Goal: Task Accomplishment & Management: Complete application form

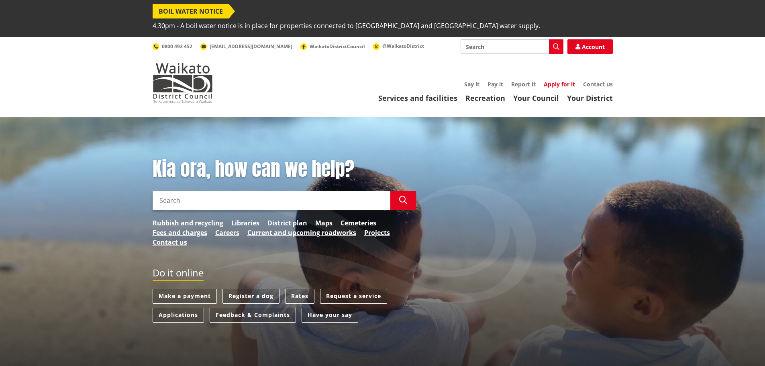
click at [566, 80] on link "Apply for it" at bounding box center [559, 84] width 31 height 8
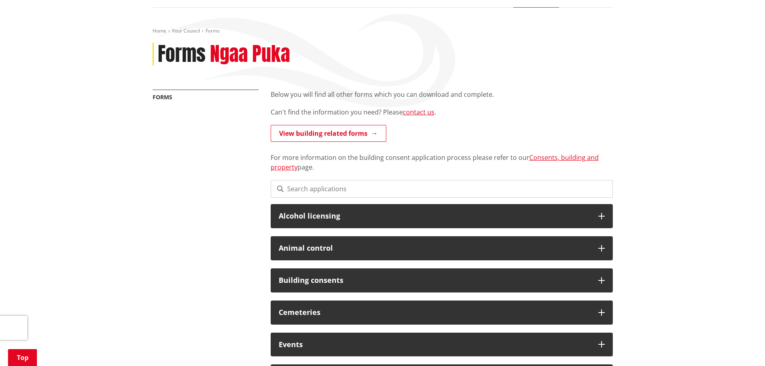
scroll to position [119, 0]
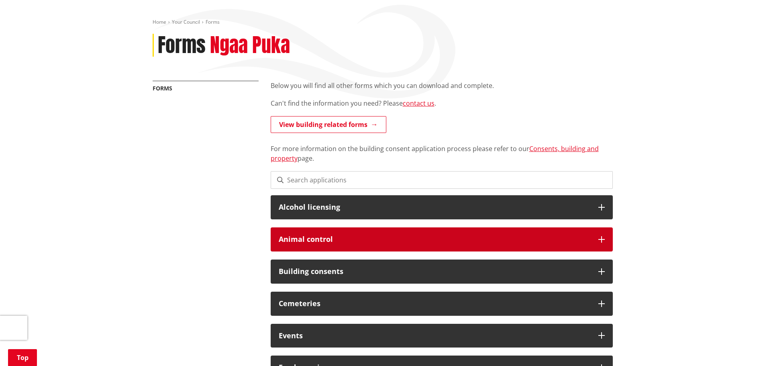
click at [385, 235] on h3 "Animal control" at bounding box center [435, 239] width 312 height 8
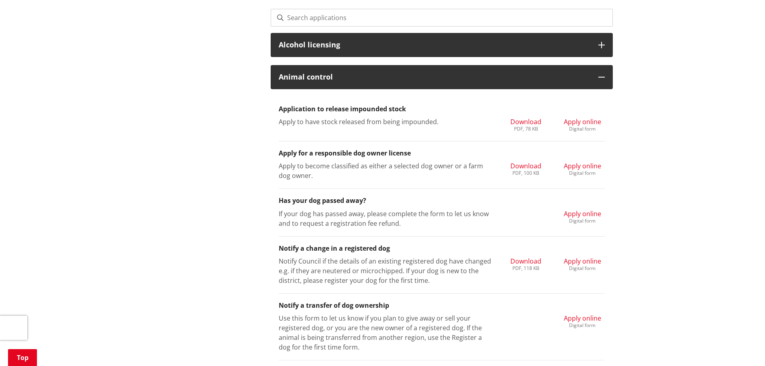
scroll to position [308, 0]
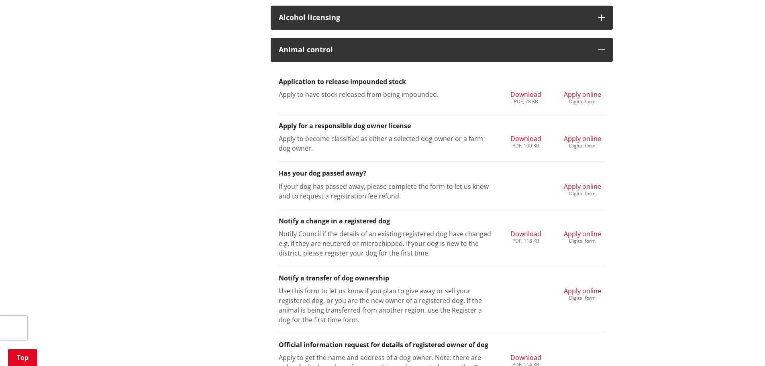
click at [355, 116] on li "Apply for a responsible dog owner license Apply to become classified as either …" at bounding box center [442, 137] width 326 height 47
click at [362, 122] on h3 "Apply for a responsible dog owner license" at bounding box center [442, 126] width 326 height 8
click at [583, 134] on span "Apply online" at bounding box center [582, 138] width 37 height 9
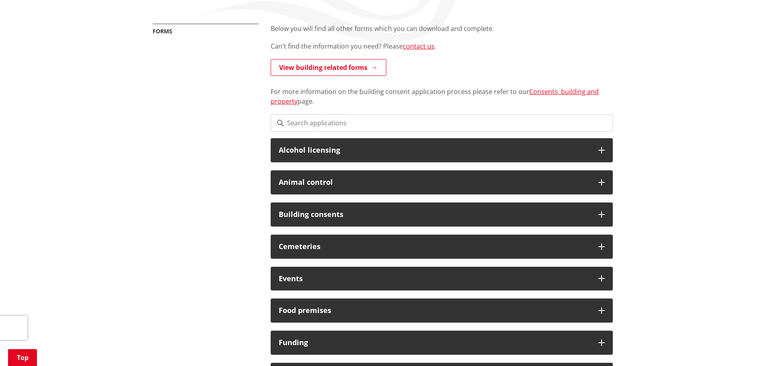
scroll to position [173, 0]
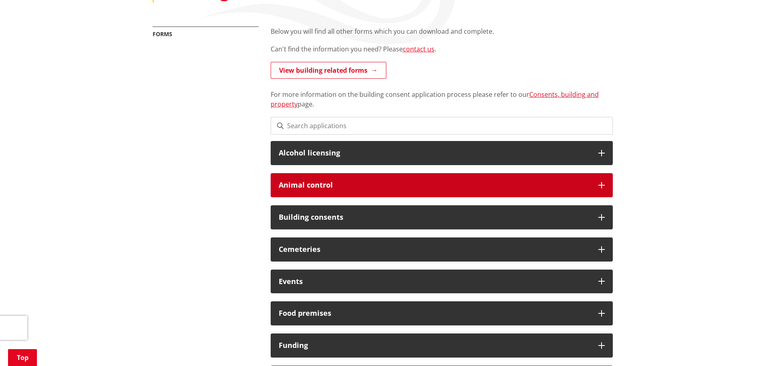
click at [360, 181] on h3 "Animal control" at bounding box center [435, 185] width 312 height 8
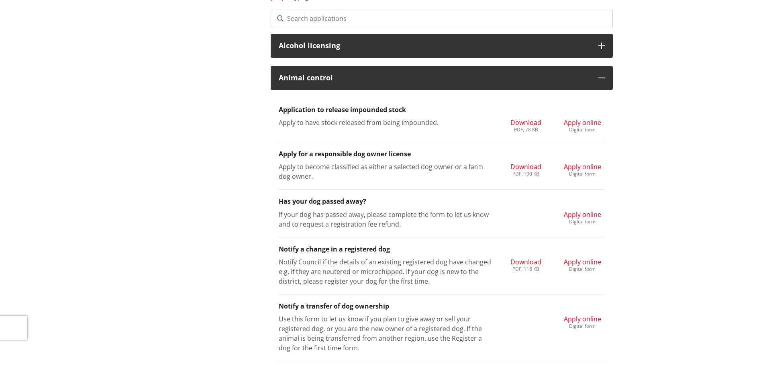
scroll to position [0, 0]
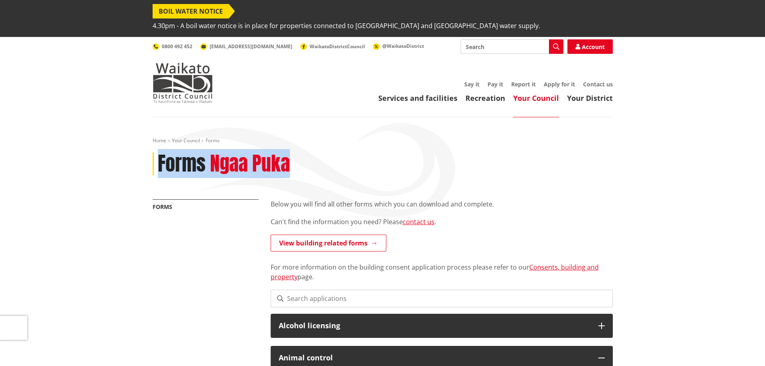
drag, startPoint x: 261, startPoint y: 149, endPoint x: 143, endPoint y: 153, distance: 118.6
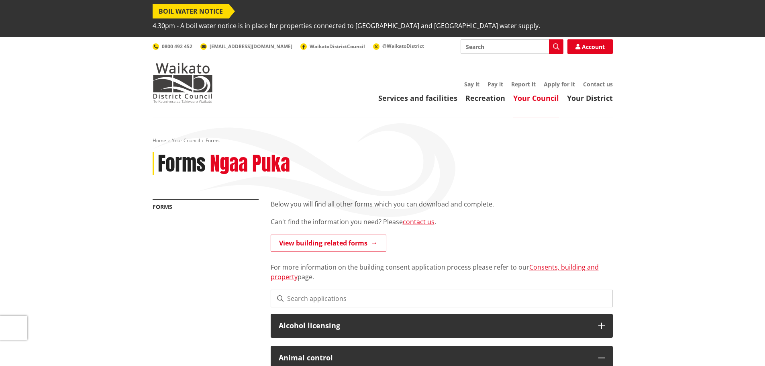
click at [314, 152] on div "Forms Ngaa Puka" at bounding box center [383, 163] width 460 height 23
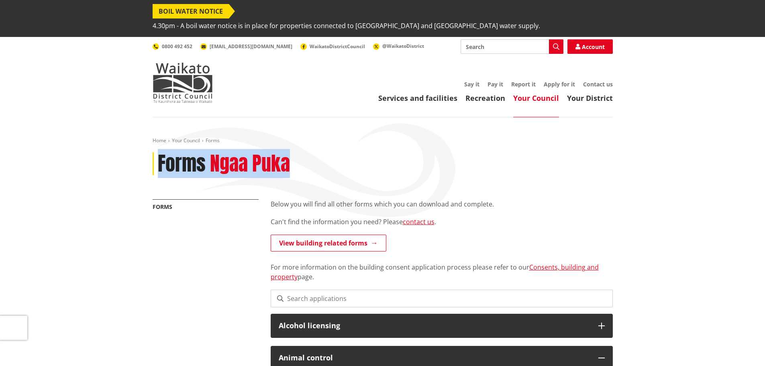
drag, startPoint x: 292, startPoint y: 149, endPoint x: 161, endPoint y: 153, distance: 131.4
click at [161, 153] on div "Forms Ngaa Puka" at bounding box center [383, 163] width 460 height 23
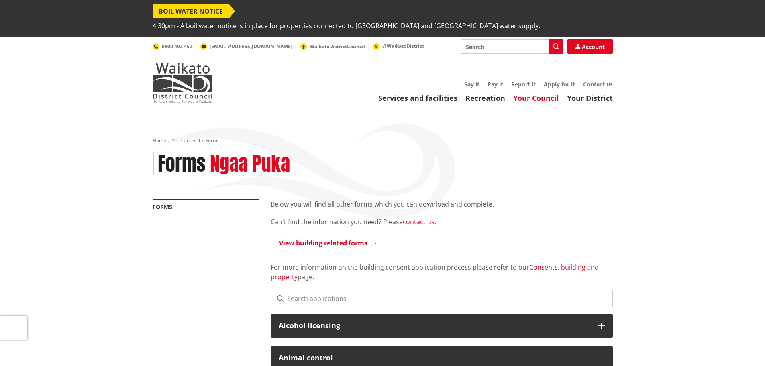
click at [309, 152] on div "Forms Ngaa Puka" at bounding box center [383, 163] width 460 height 23
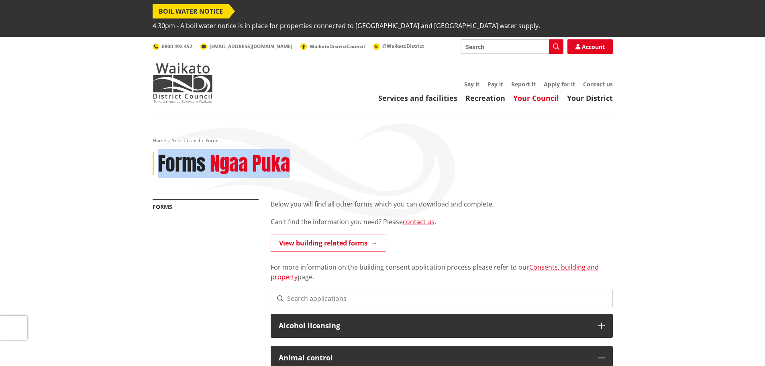
drag, startPoint x: 298, startPoint y: 148, endPoint x: 139, endPoint y: 163, distance: 159.4
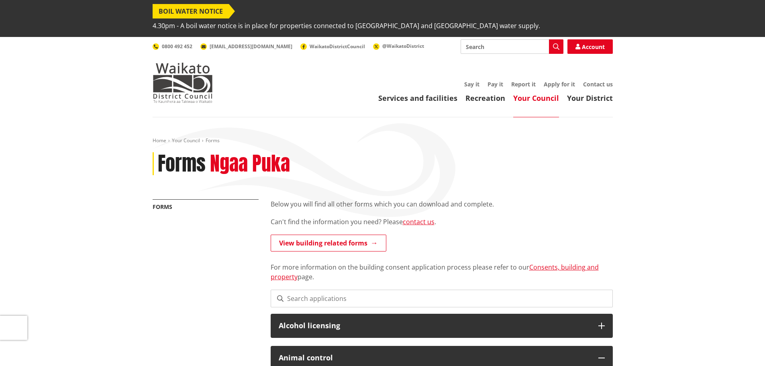
click at [296, 154] on div "Forms Ngaa Puka" at bounding box center [383, 163] width 460 height 23
click at [497, 80] on link "Pay it" at bounding box center [496, 84] width 16 height 8
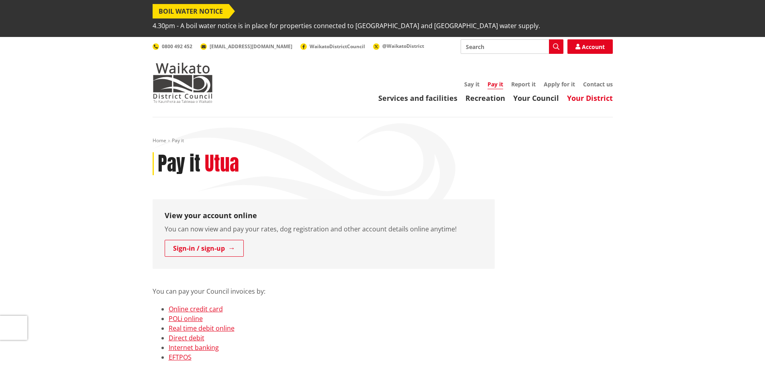
click at [584, 93] on link "Your District" at bounding box center [590, 98] width 46 height 10
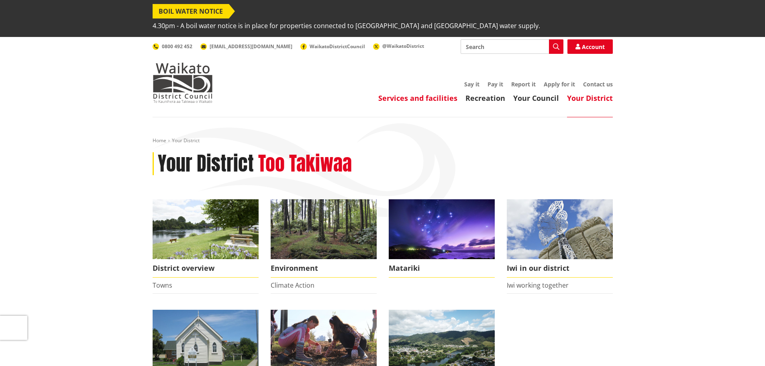
click at [421, 93] on link "Services and facilities" at bounding box center [417, 98] width 79 height 10
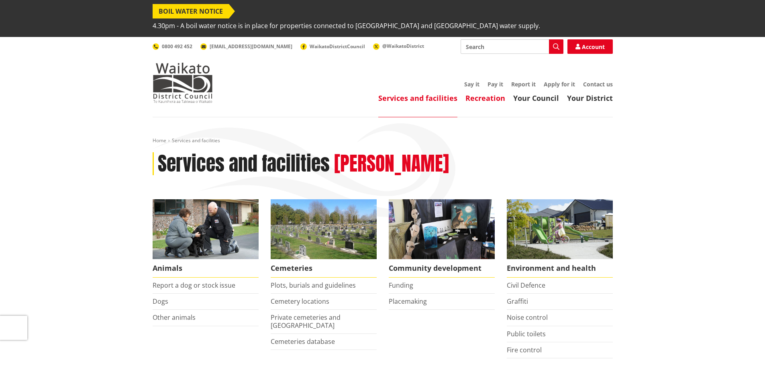
click at [488, 93] on link "Recreation" at bounding box center [486, 98] width 40 height 10
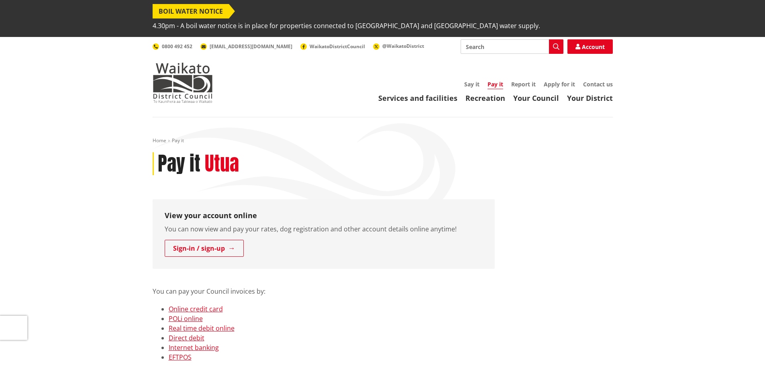
click at [524, 80] on link "Report it" at bounding box center [523, 84] width 25 height 8
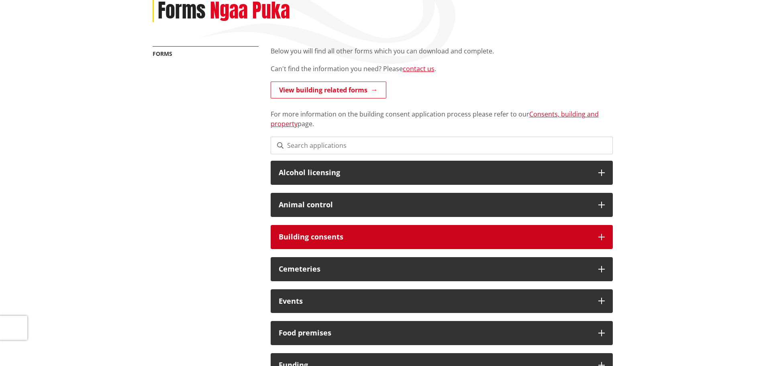
scroll to position [178, 0]
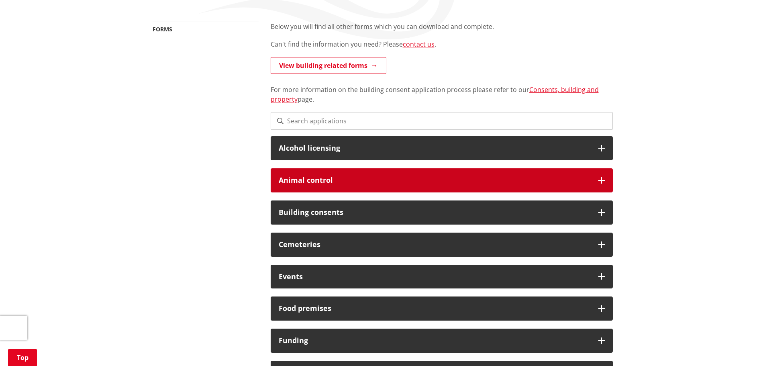
click at [367, 176] on h3 "Animal control" at bounding box center [435, 180] width 312 height 8
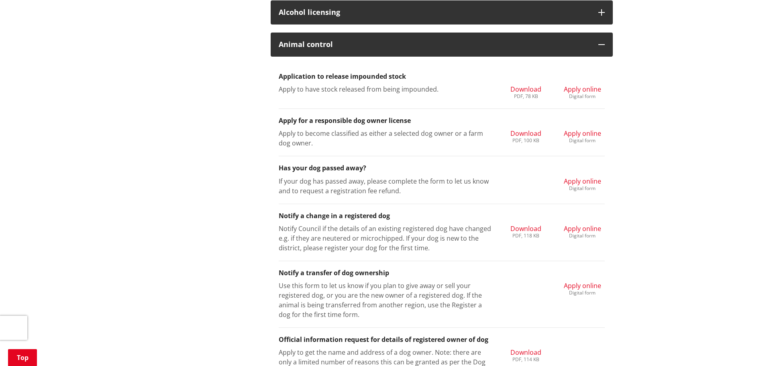
scroll to position [337, 0]
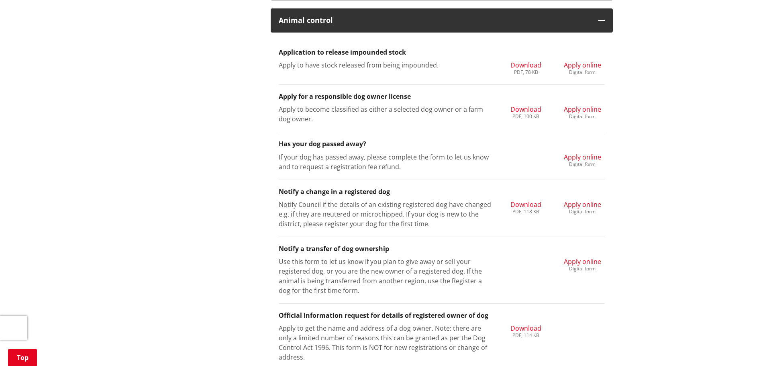
click at [565, 86] on li "Apply for a responsible dog owner license Apply to become classified as either …" at bounding box center [442, 108] width 326 height 47
click at [580, 114] on div "Digital form" at bounding box center [582, 116] width 37 height 5
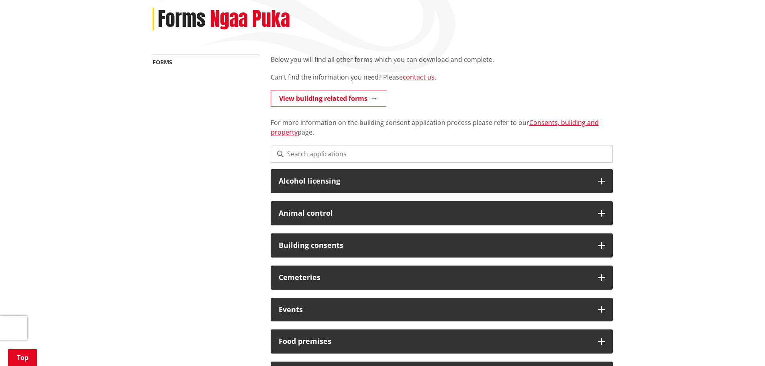
scroll to position [143, 0]
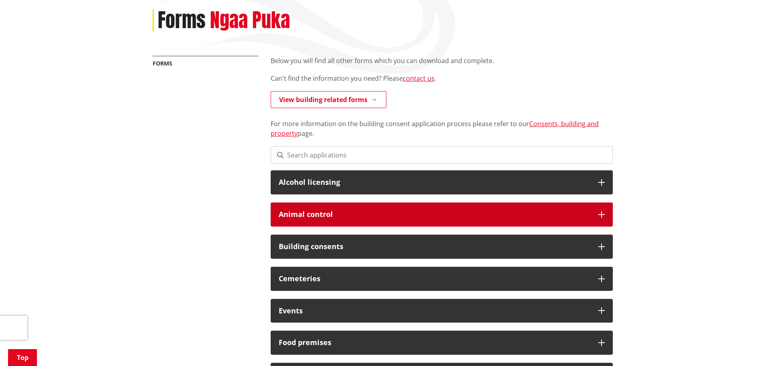
click at [334, 211] on h3 "Animal control" at bounding box center [435, 215] width 312 height 8
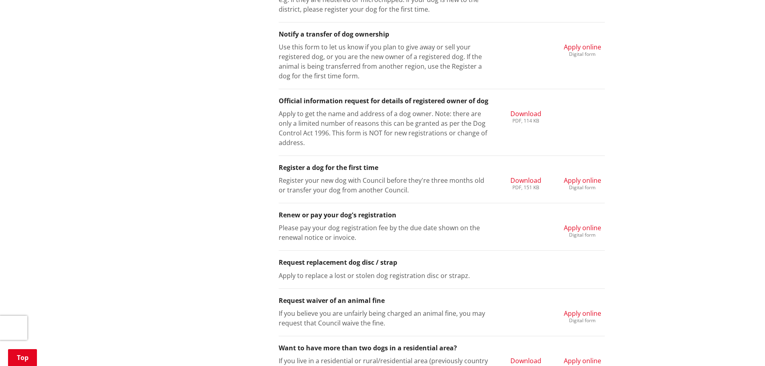
scroll to position [574, 0]
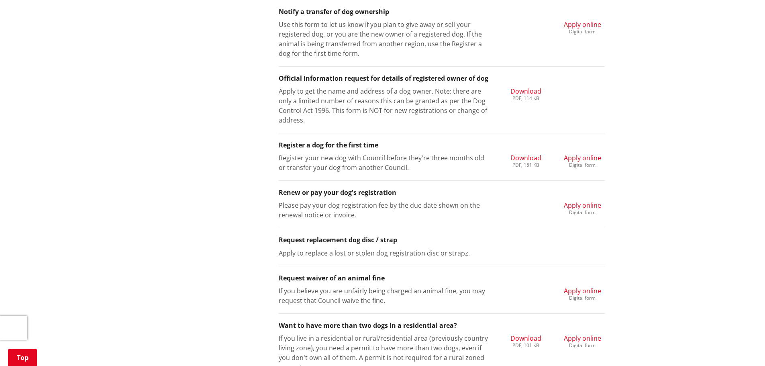
click at [582, 153] on span "Apply online" at bounding box center [582, 157] width 37 height 9
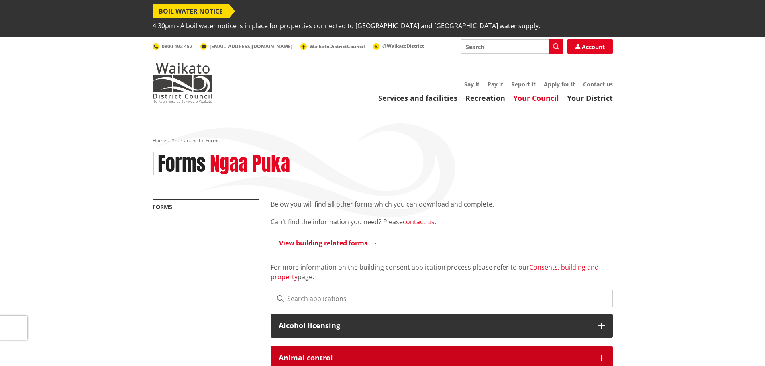
click at [380, 354] on h3 "Animal control" at bounding box center [435, 358] width 312 height 8
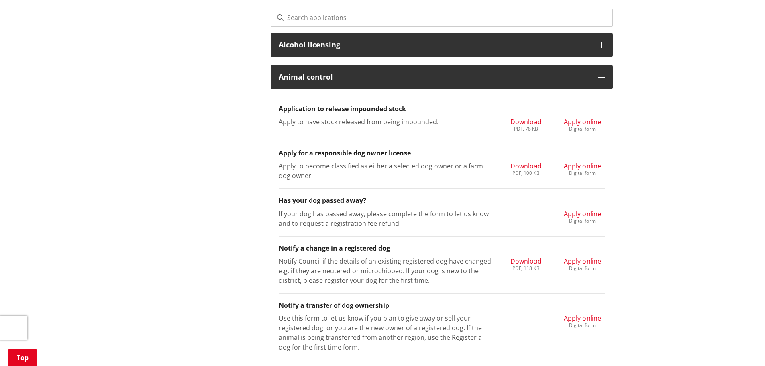
scroll to position [288, 0]
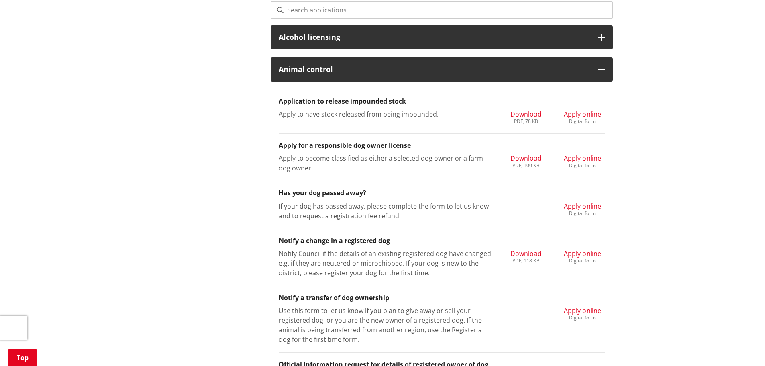
click at [583, 154] on span "Apply online" at bounding box center [582, 158] width 37 height 9
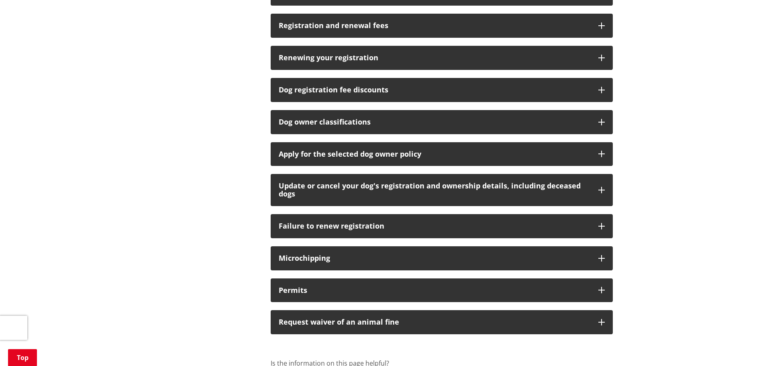
scroll to position [535, 0]
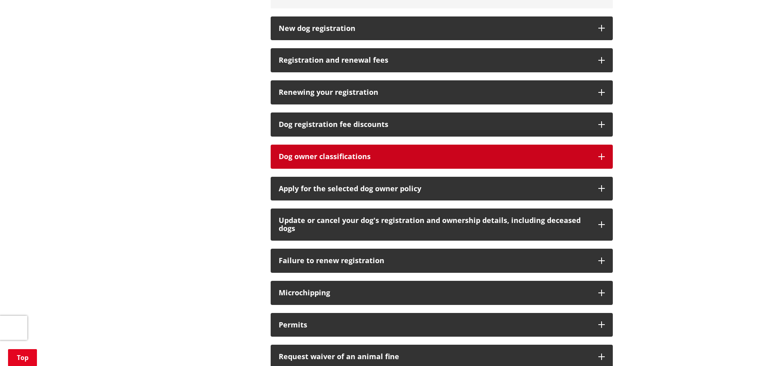
click at [350, 153] on h3 "Dog owner classifications" at bounding box center [435, 157] width 312 height 8
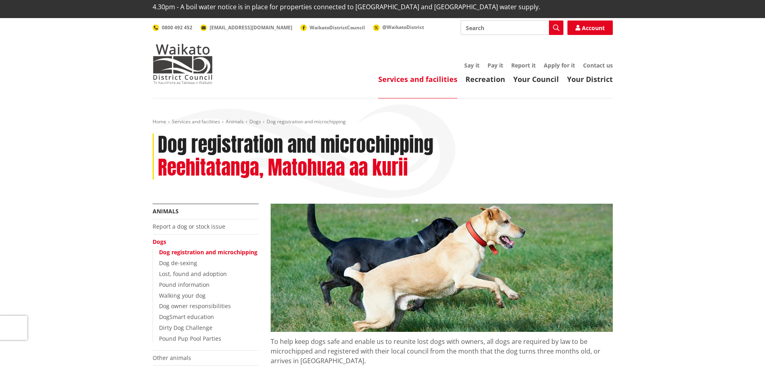
scroll to position [0, 0]
